Goal: Transaction & Acquisition: Subscribe to service/newsletter

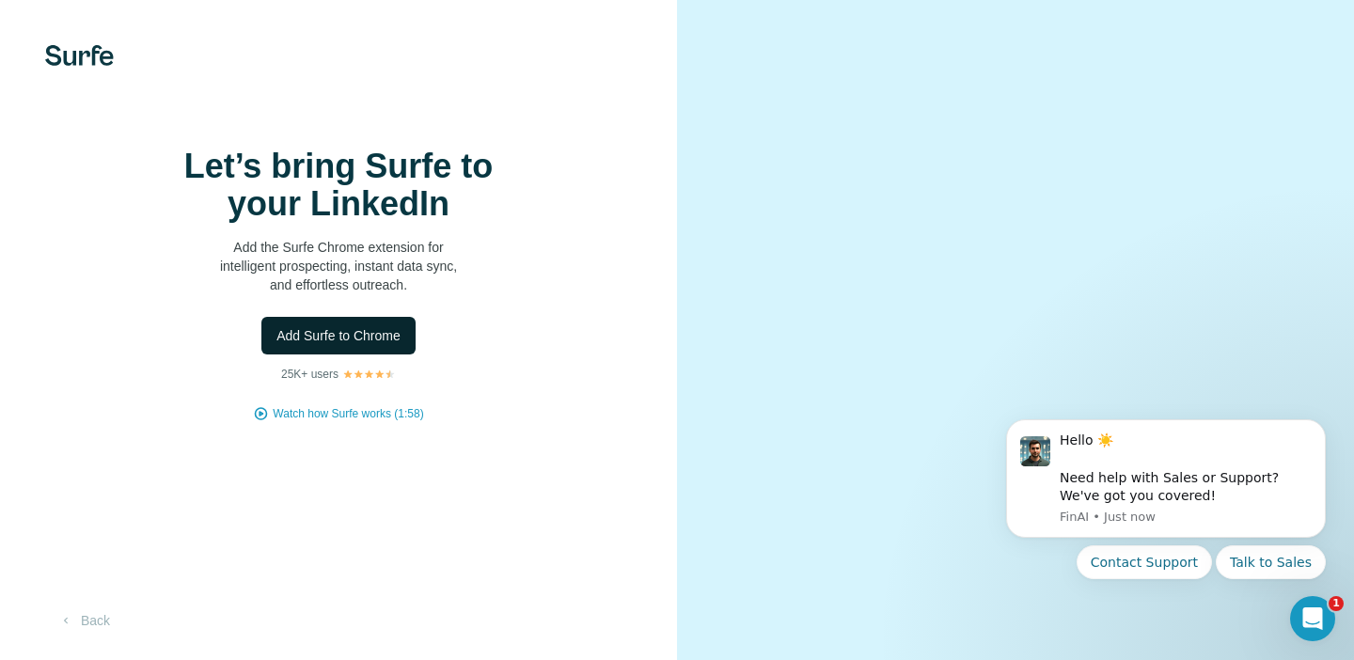
click at [366, 345] on span "Add Surfe to Chrome" at bounding box center [338, 335] width 124 height 19
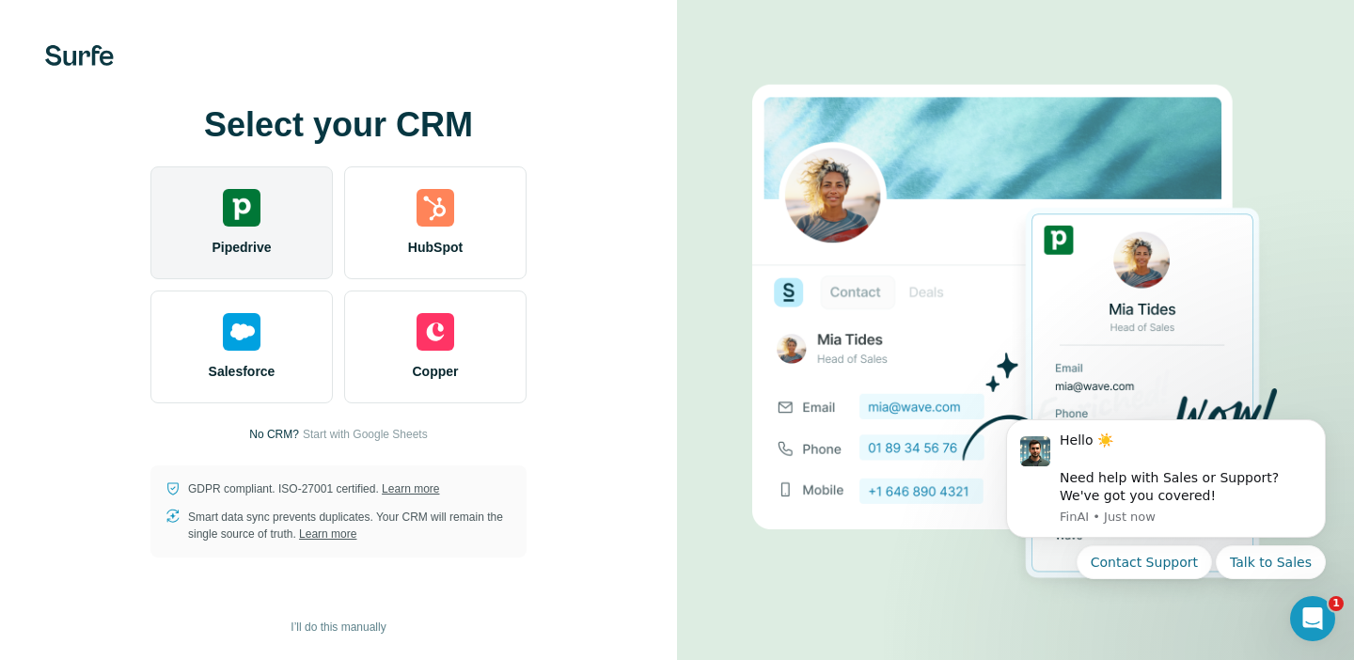
click at [246, 226] on img at bounding box center [242, 208] width 38 height 38
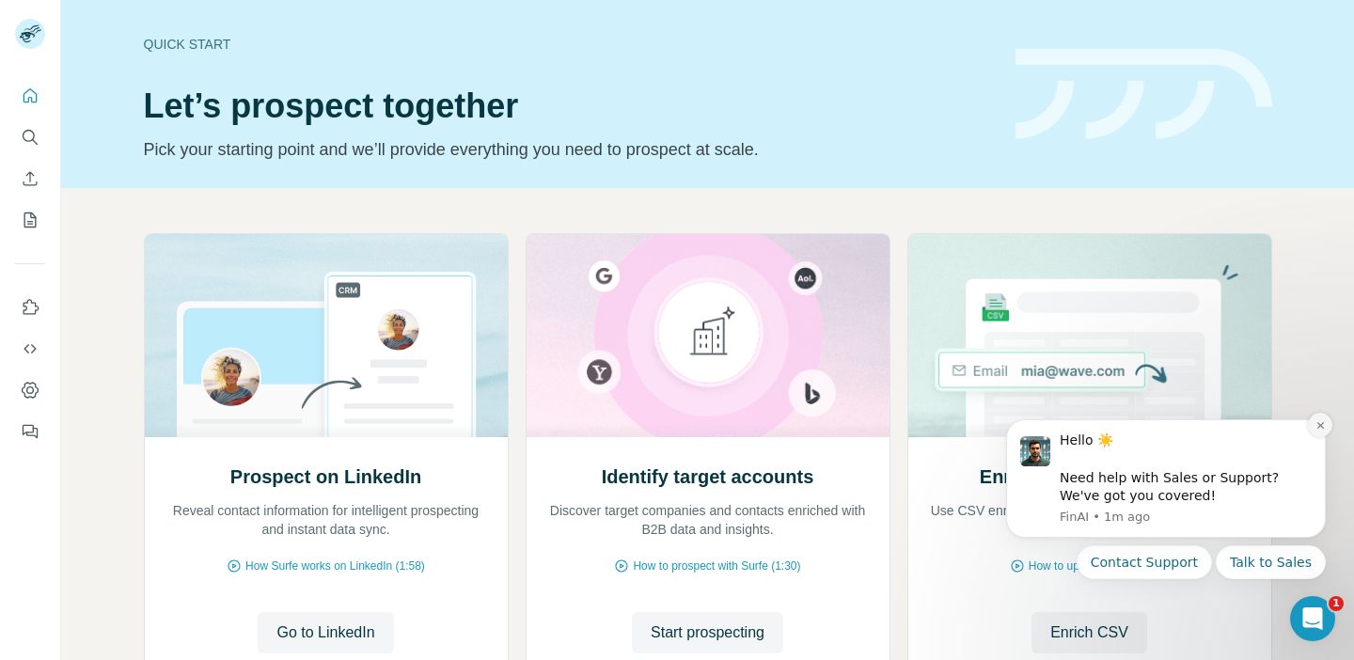
click at [1321, 427] on icon "Dismiss notification" at bounding box center [1320, 425] width 10 height 10
